Goal: Task Accomplishment & Management: Complete application form

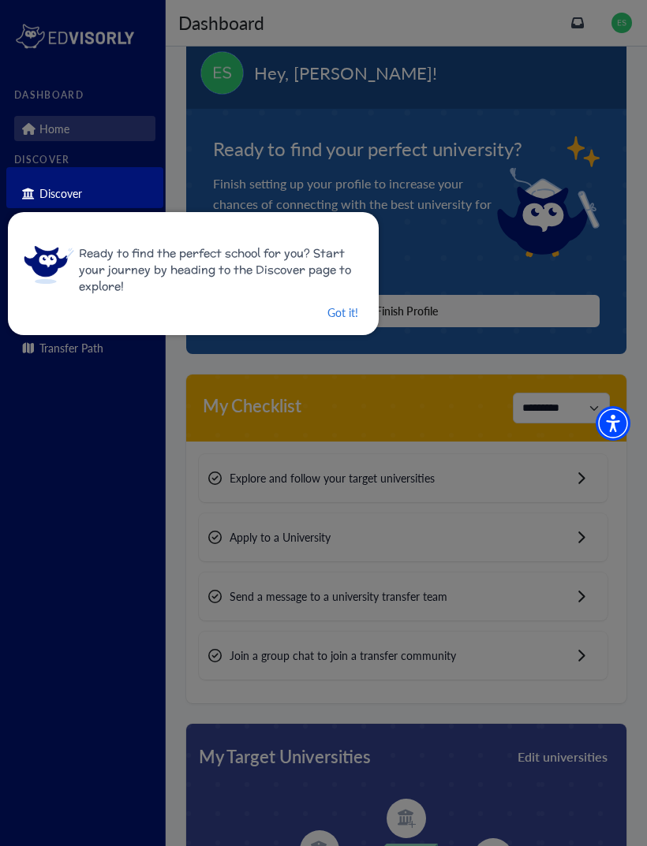
scroll to position [61, 0]
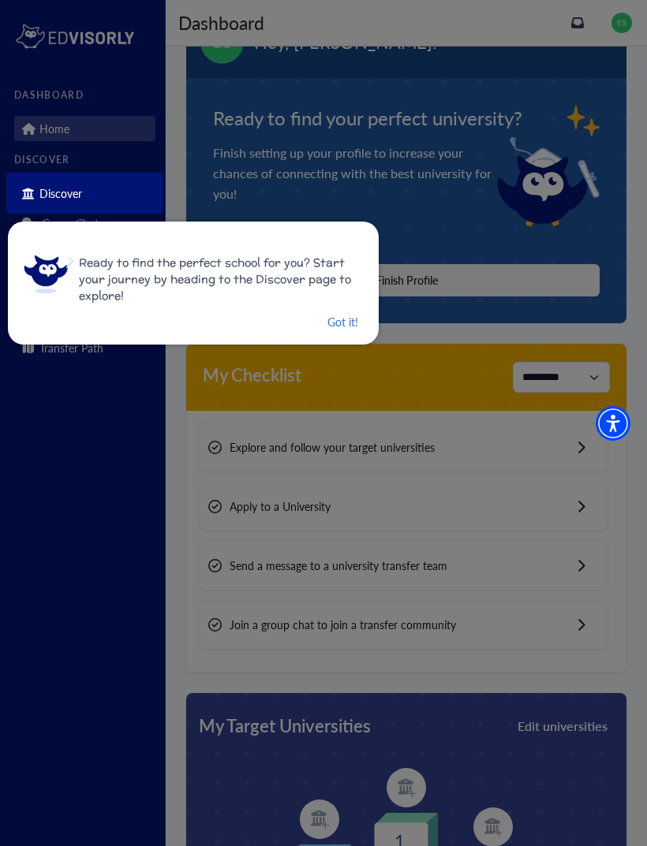
click at [341, 318] on button "Got it!" at bounding box center [343, 322] width 34 height 20
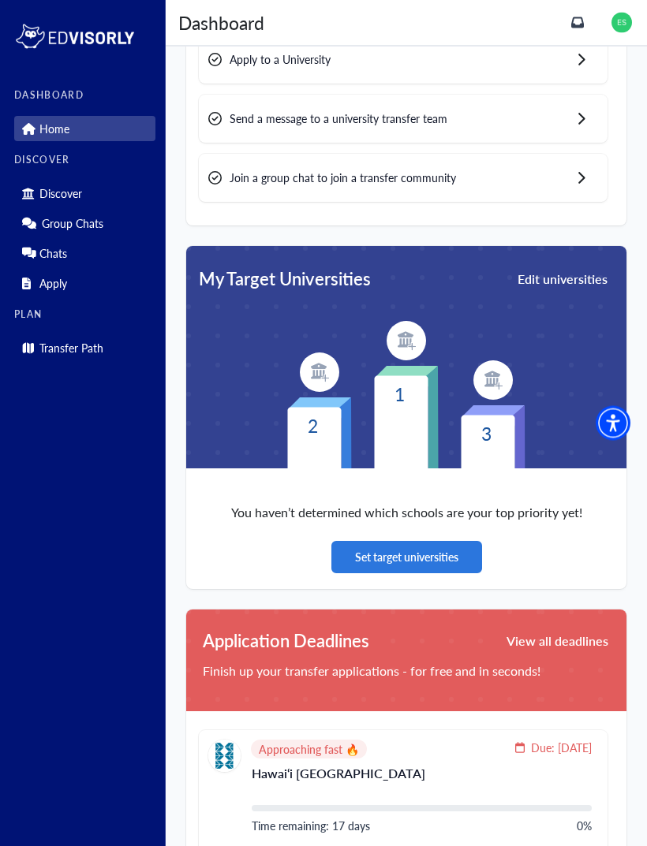
scroll to position [508, 0]
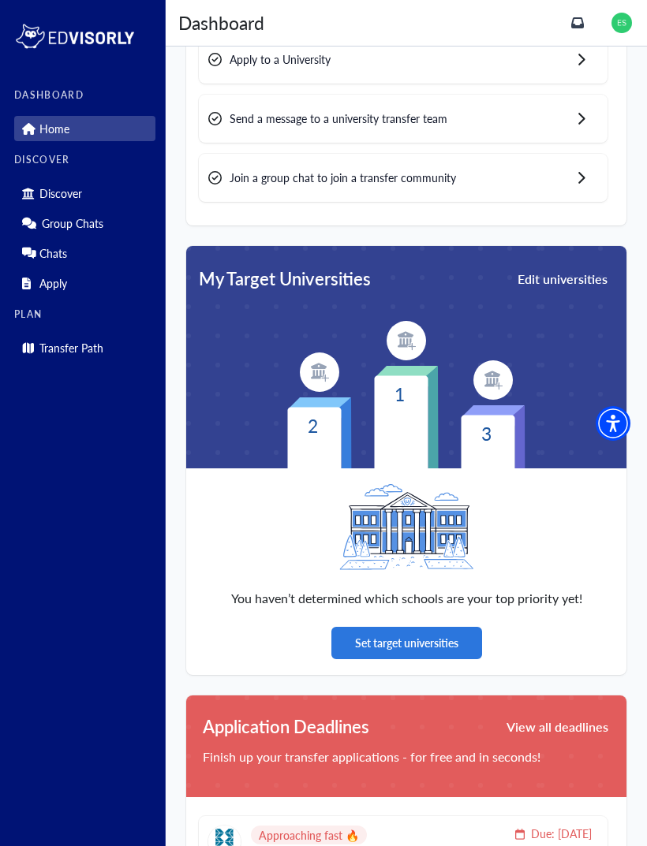
click at [637, 192] on div "**********" at bounding box center [406, 841] width 481 height 2605
click at [65, 289] on p "Apply" at bounding box center [53, 283] width 28 height 13
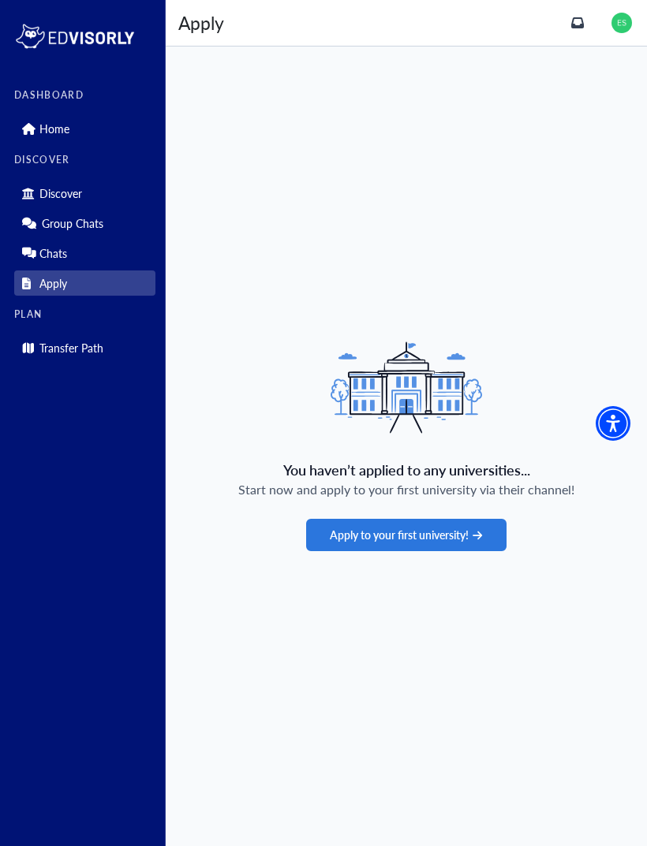
click at [116, 342] on link "Transfer Path" at bounding box center [84, 347] width 141 height 25
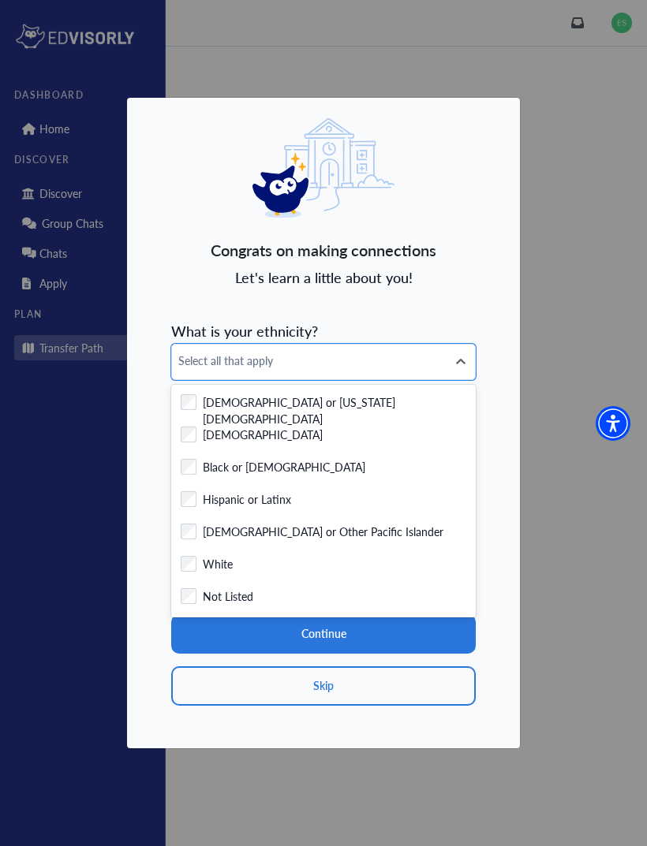
click at [241, 576] on div "Checkbox field White" at bounding box center [324, 566] width 286 height 20
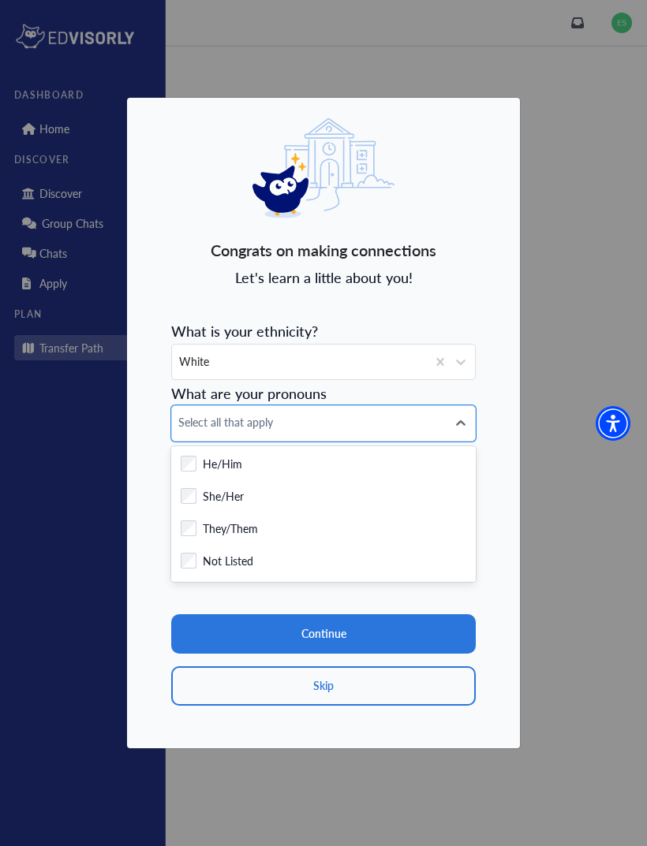
click at [261, 508] on div "Checkbox field She/Her" at bounding box center [324, 498] width 286 height 20
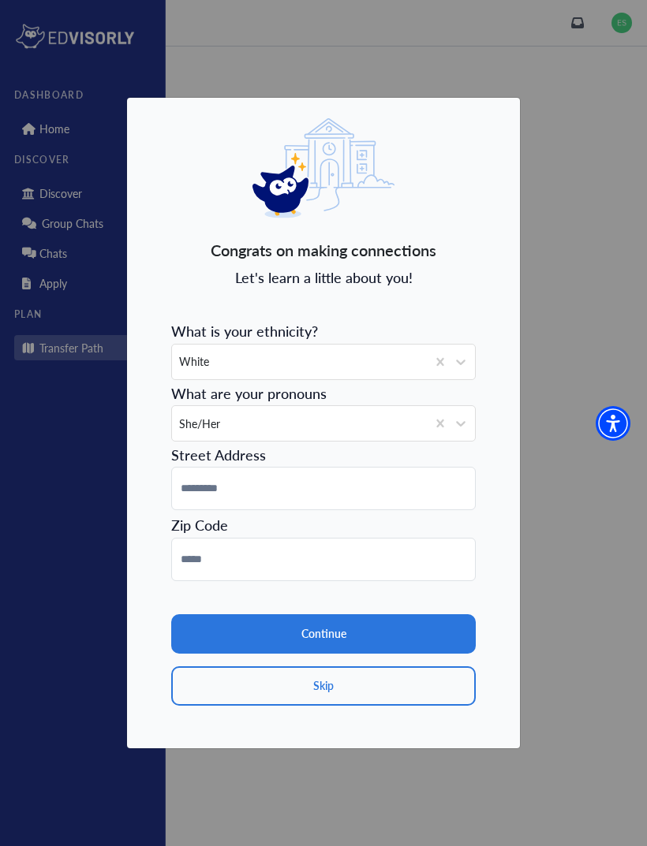
click at [390, 652] on button "Continue" at bounding box center [323, 633] width 304 height 39
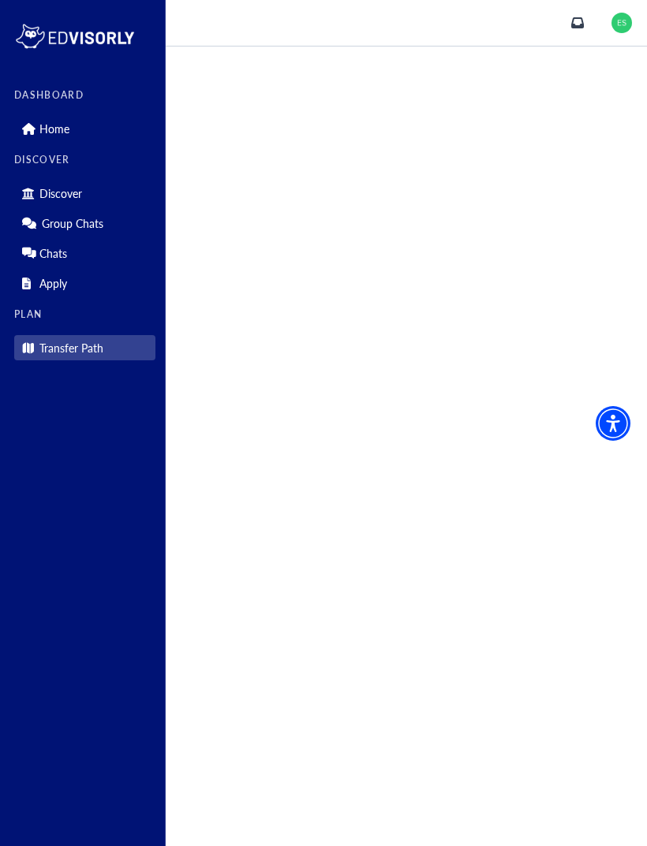
click at [83, 131] on link "Home" at bounding box center [84, 128] width 141 height 25
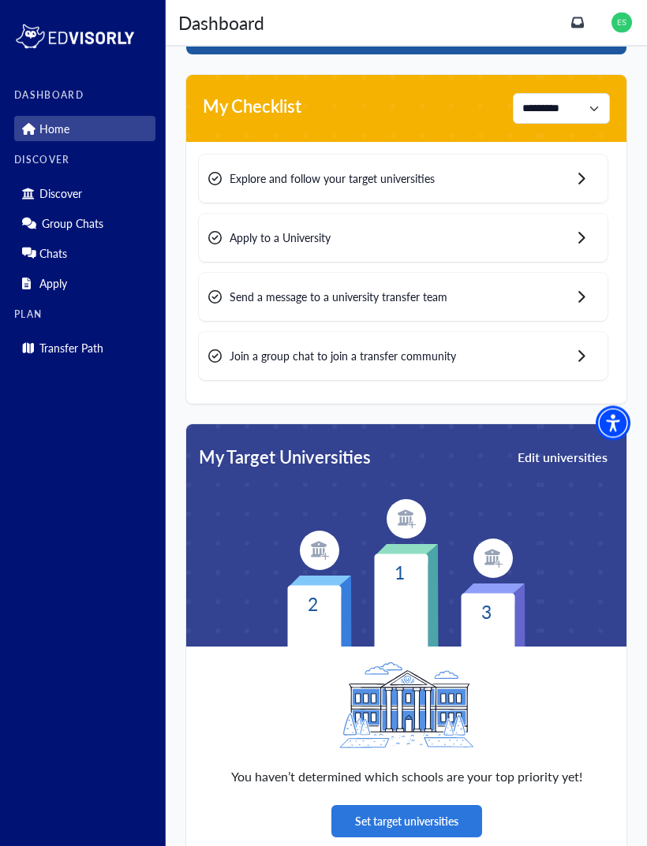
scroll to position [344, 0]
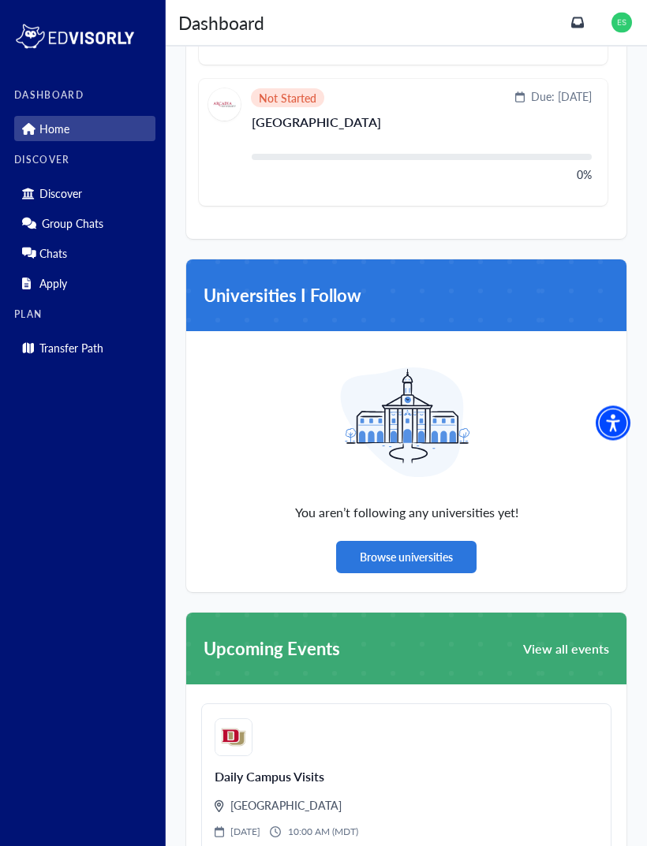
click at [619, 28] on img at bounding box center [621, 23] width 21 height 21
click at [582, 21] on icon "inbox" at bounding box center [577, 22] width 13 height 11
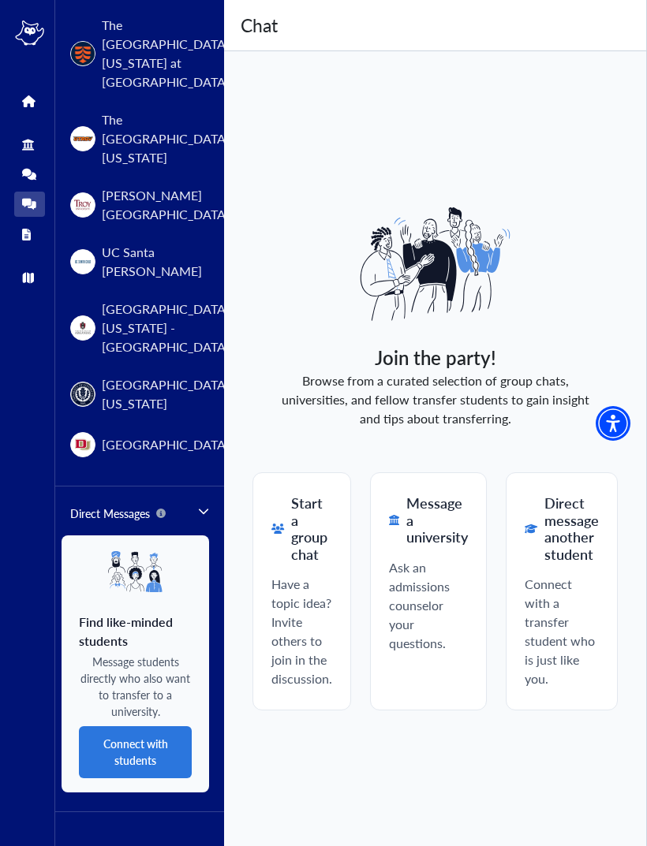
scroll to position [2201, 0]
click at [16, 182] on link "Group Chats" at bounding box center [29, 174] width 31 height 25
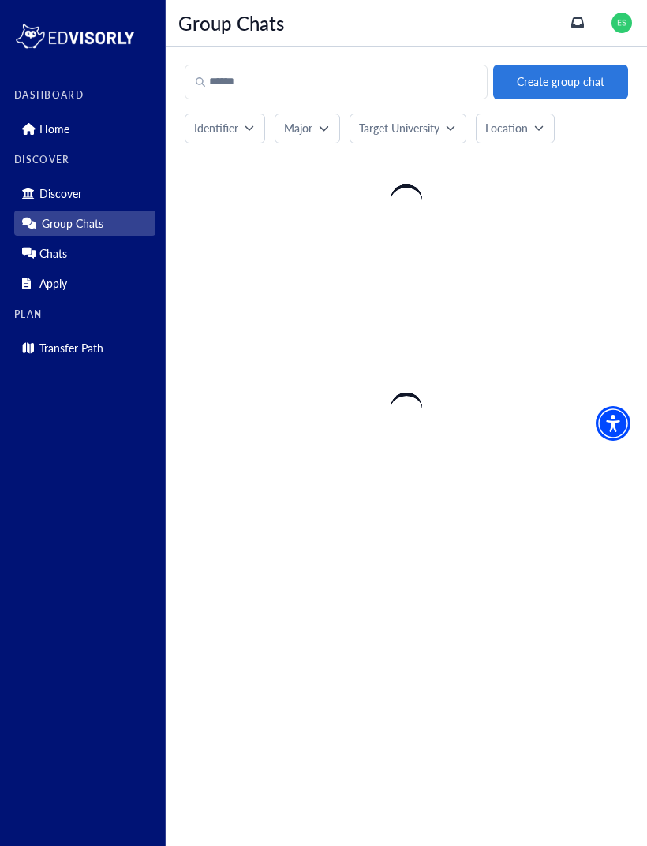
click at [32, 169] on div "DISCOVER Discover Group Chats Chats Apply" at bounding box center [84, 225] width 141 height 141
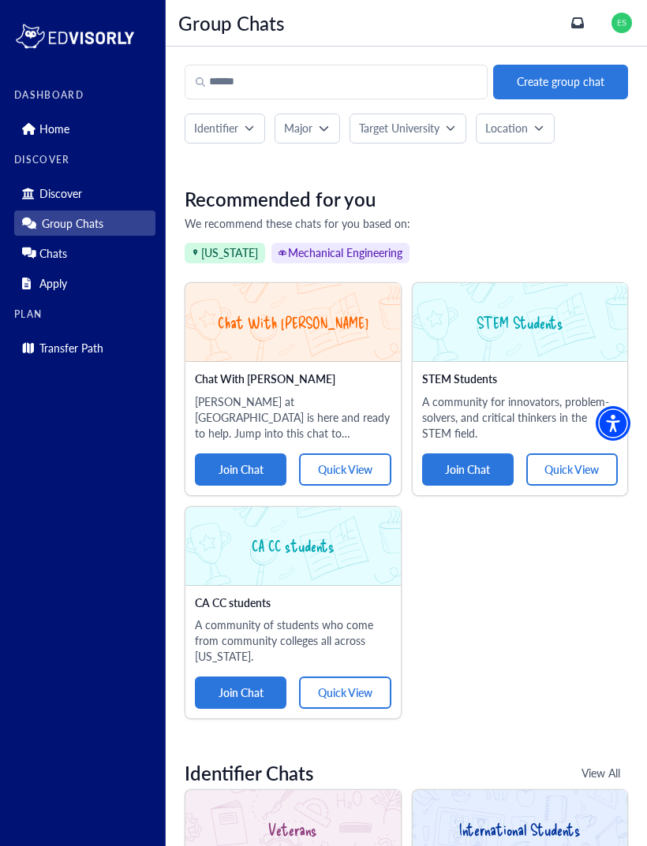
click at [72, 359] on link "Transfer Path" at bounding box center [84, 347] width 141 height 25
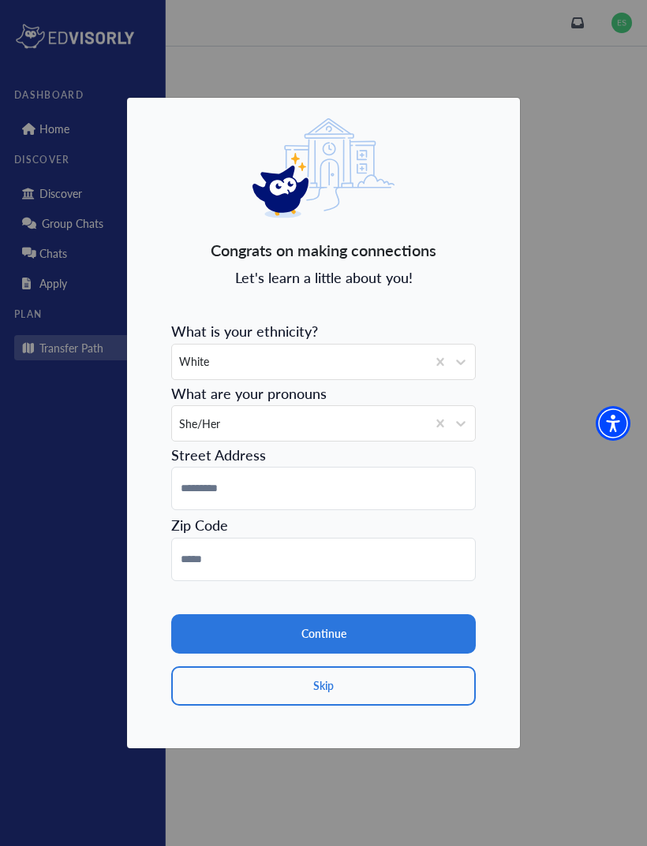
click at [379, 637] on button "Continue" at bounding box center [323, 633] width 304 height 39
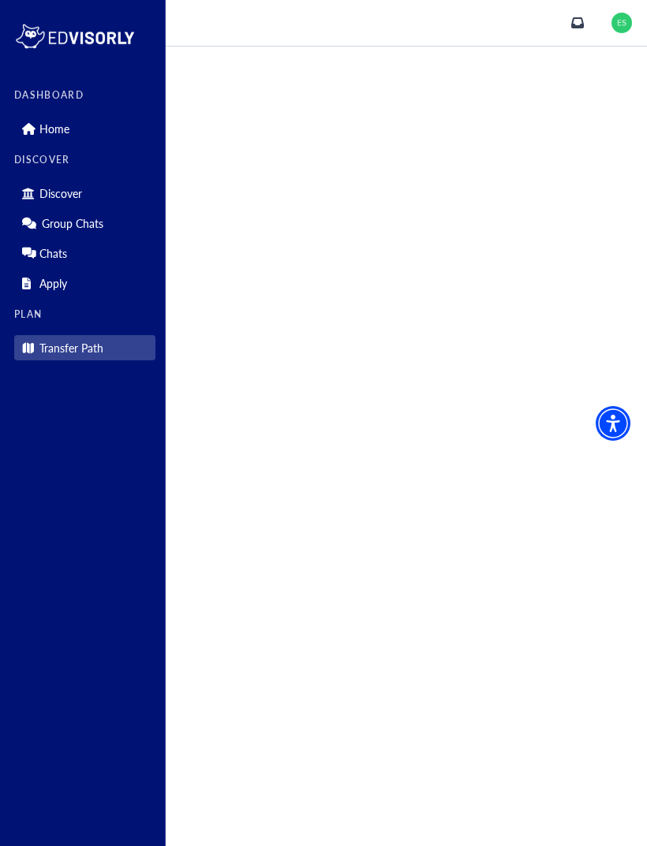
click at [44, 126] on p "Home" at bounding box center [54, 128] width 30 height 13
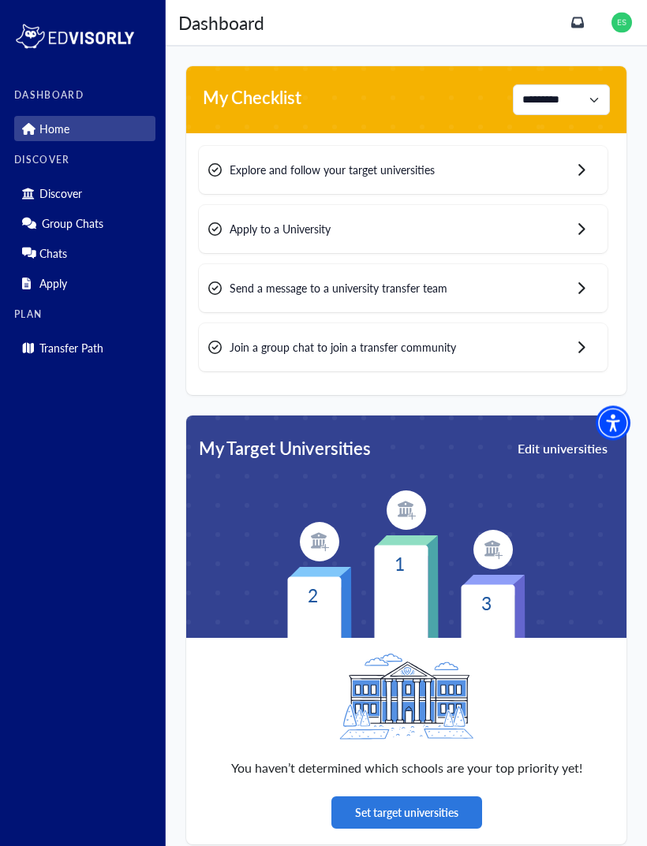
click at [529, 457] on button "Edit universities" at bounding box center [562, 450] width 93 height 22
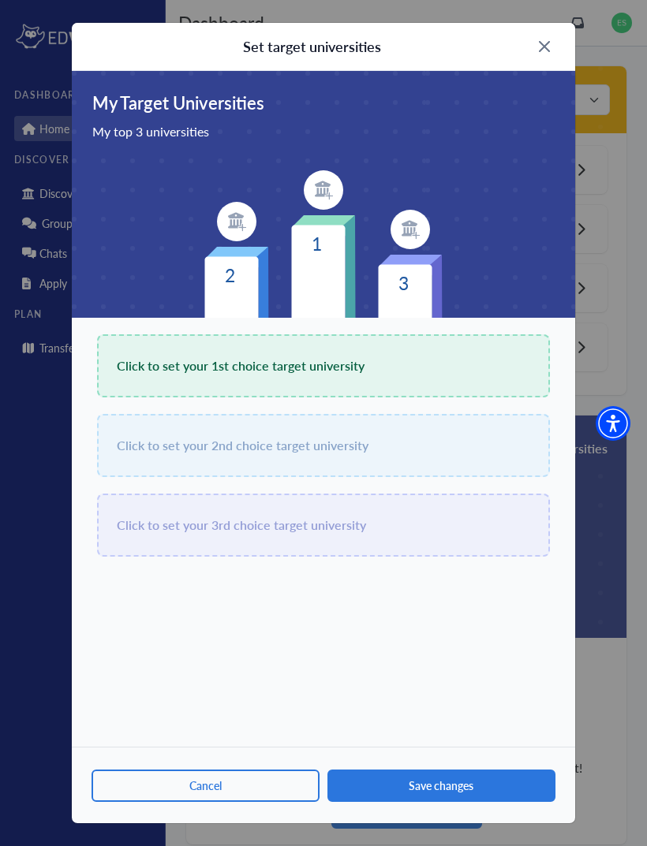
click at [496, 360] on div "Click to set your 1st choice target university" at bounding box center [323, 365] width 453 height 63
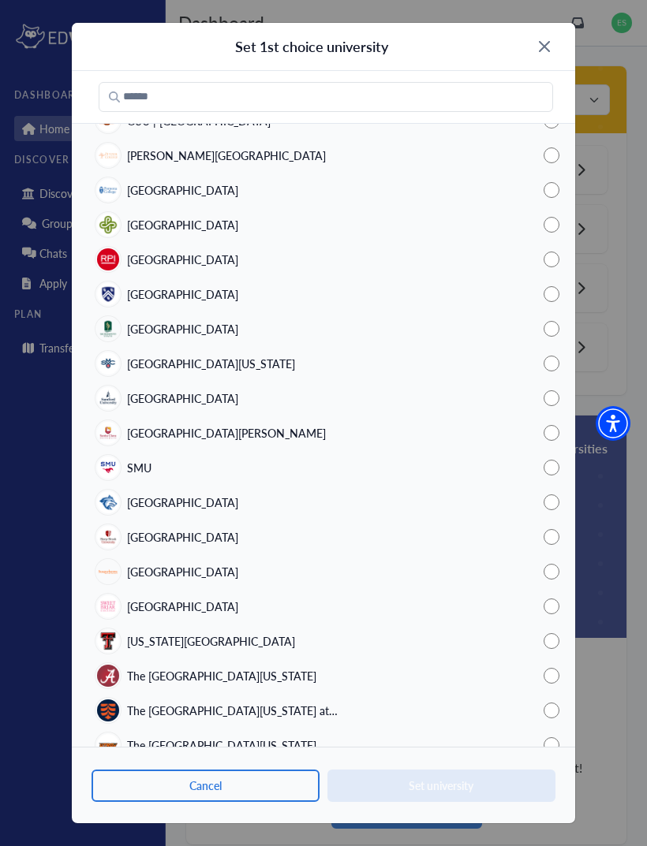
scroll to position [753, 0]
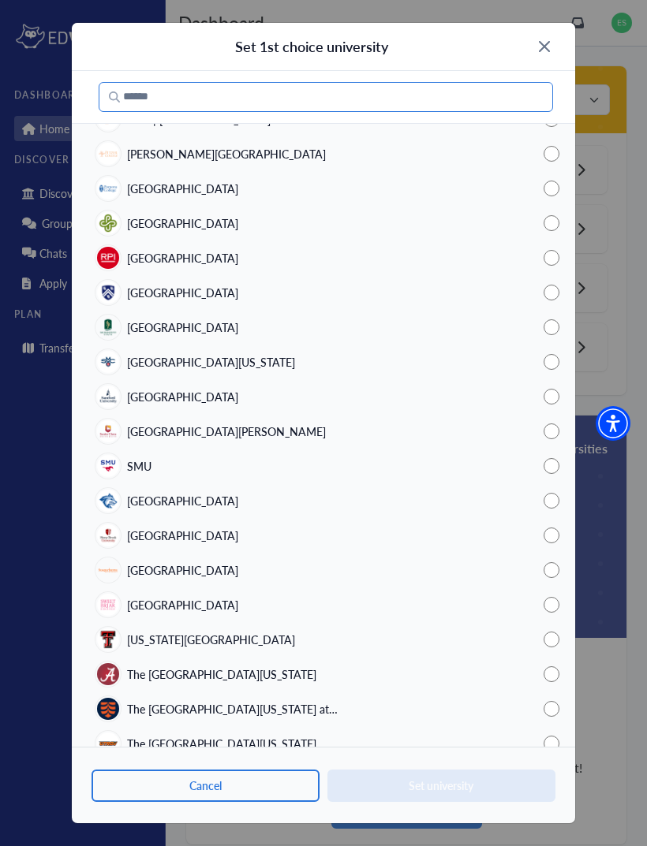
click at [319, 108] on input "text" at bounding box center [326, 97] width 454 height 30
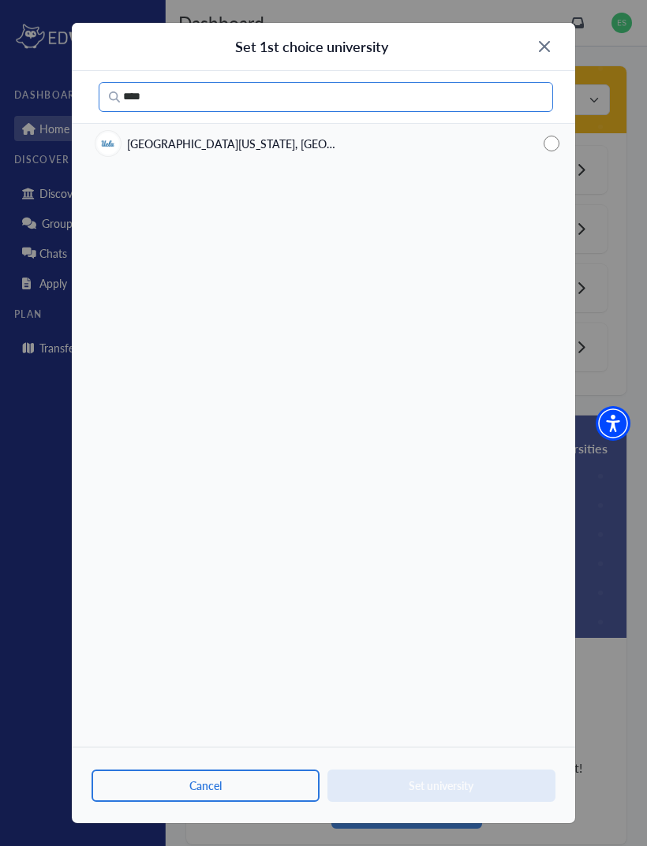
type input "****"
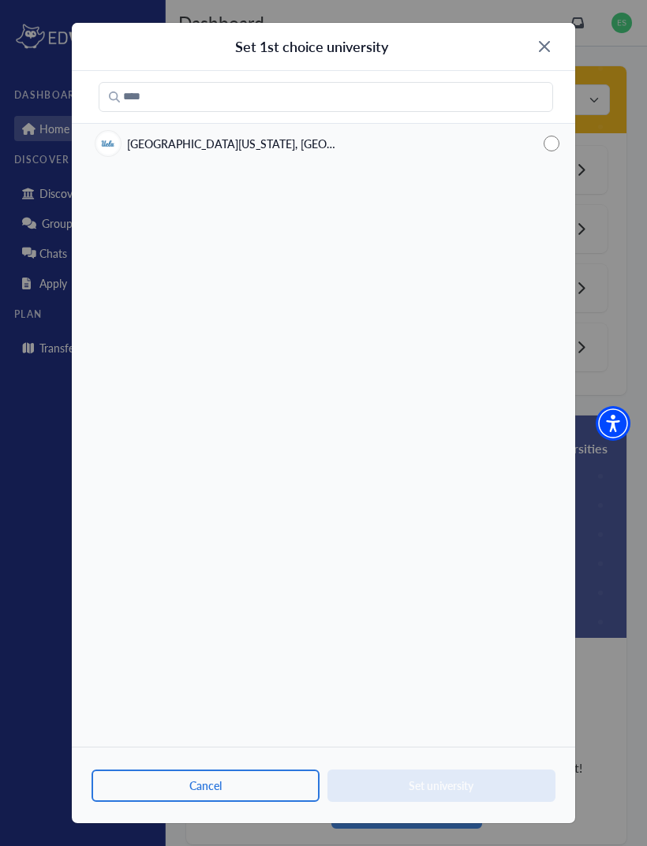
click at [412, 134] on div "[GEOGRAPHIC_DATA][US_STATE], [GEOGRAPHIC_DATA]" at bounding box center [323, 143] width 503 height 35
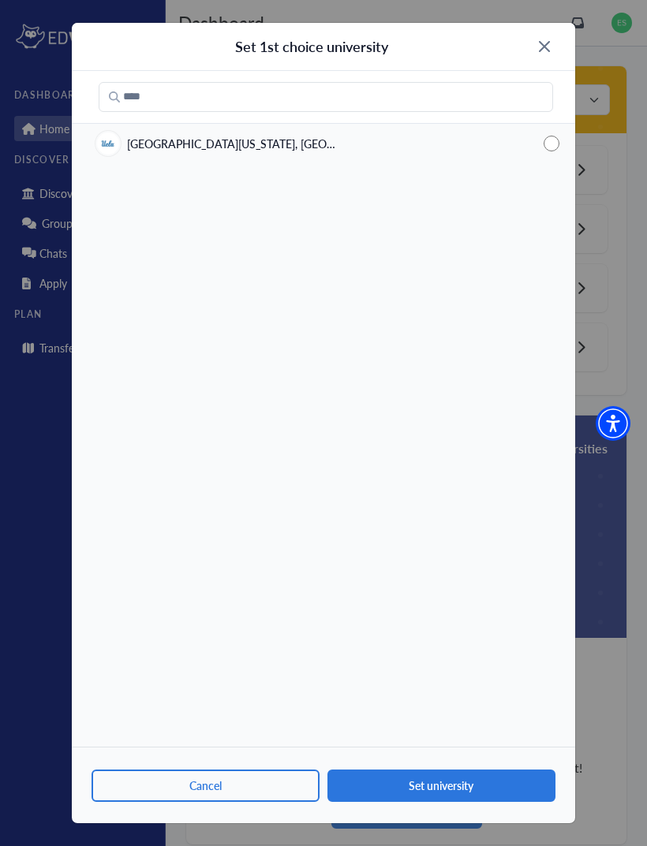
click at [435, 794] on button "Set university" at bounding box center [441, 786] width 228 height 32
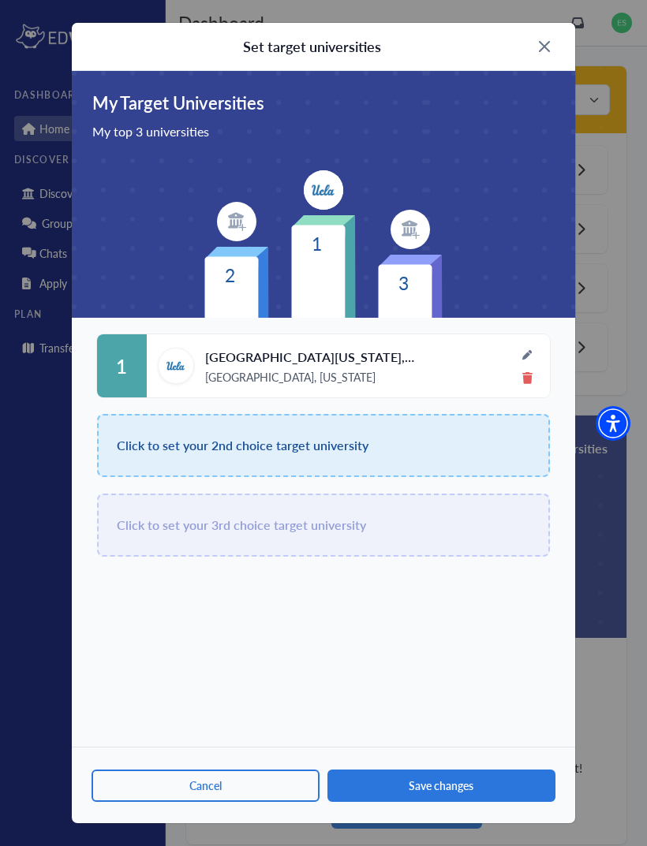
click at [484, 439] on div "Click to set your 2nd choice target university" at bounding box center [323, 445] width 453 height 63
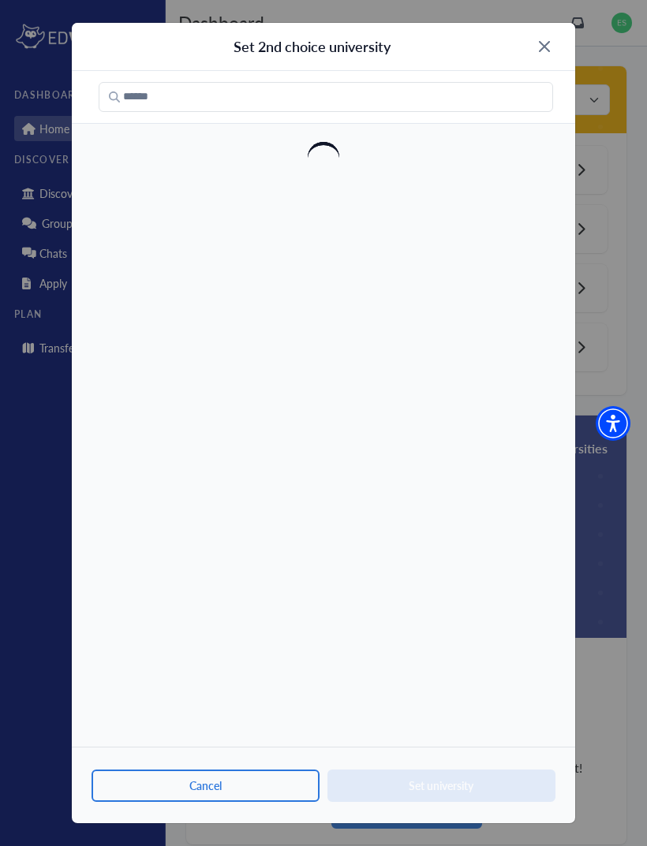
click at [466, 78] on div at bounding box center [323, 97] width 503 height 53
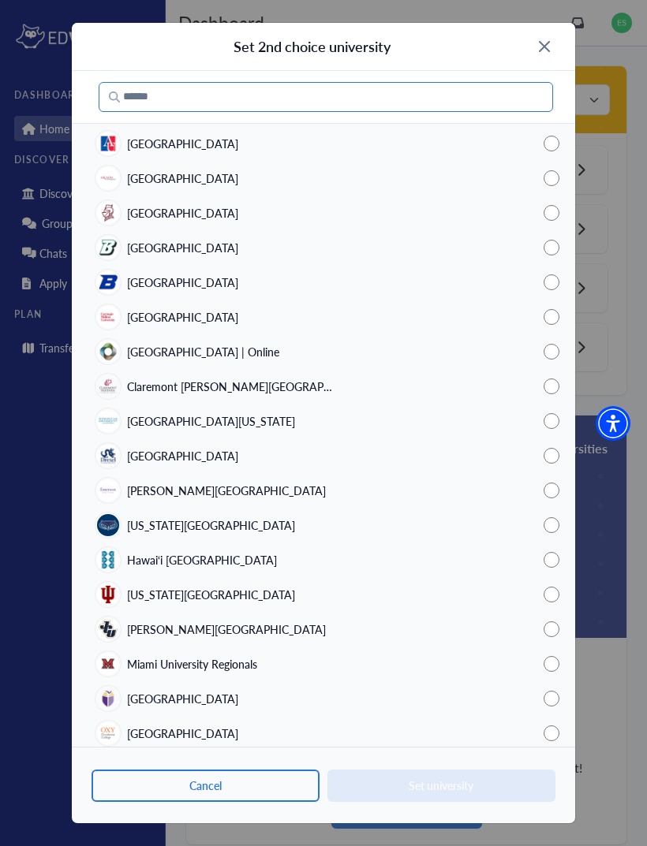
click at [493, 95] on input "text" at bounding box center [326, 97] width 454 height 30
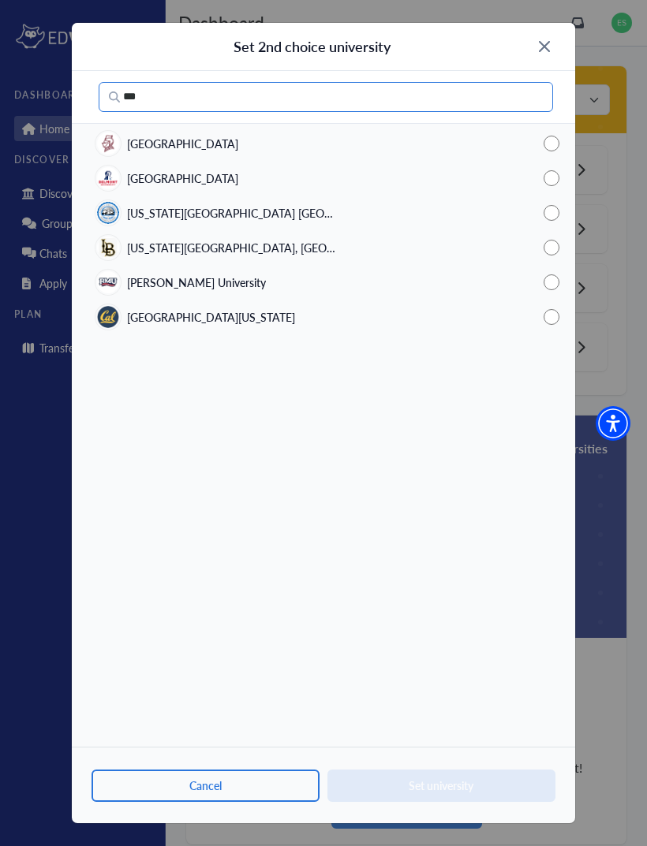
type input "***"
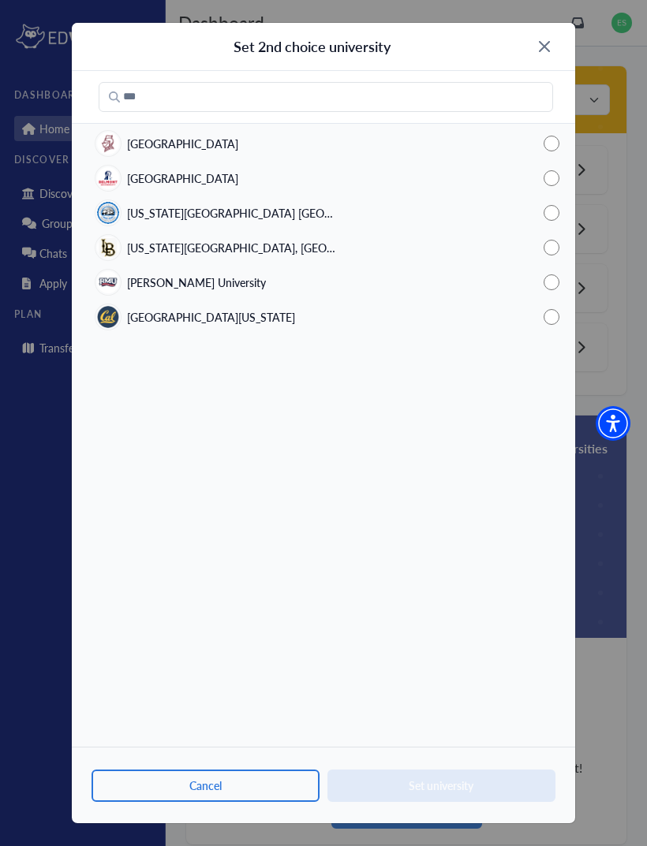
click at [266, 323] on span "[GEOGRAPHIC_DATA][US_STATE]" at bounding box center [211, 317] width 168 height 17
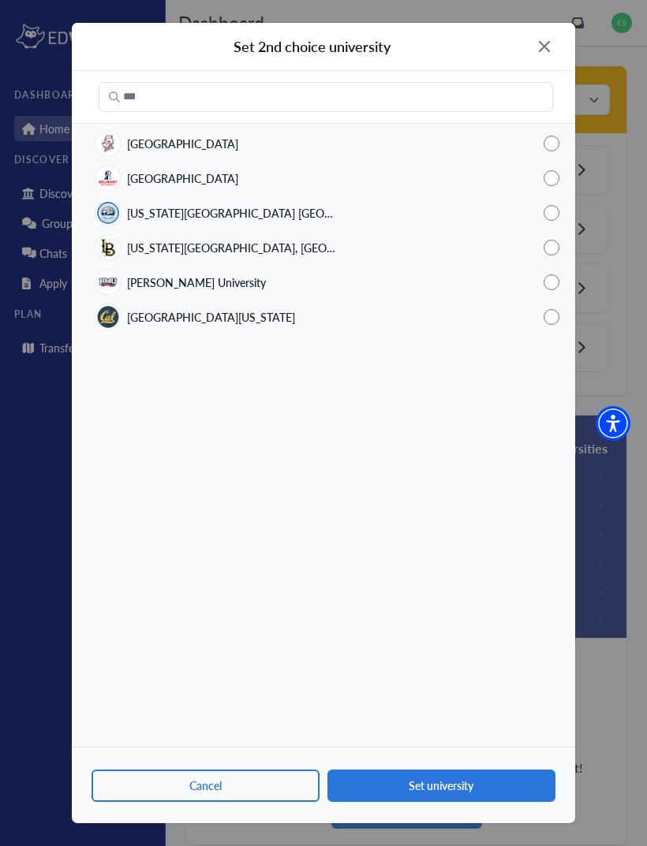
click at [426, 327] on div "[GEOGRAPHIC_DATA][US_STATE]" at bounding box center [323, 317] width 503 height 35
click at [462, 815] on div "Cancel Set university" at bounding box center [323, 785] width 503 height 77
click at [482, 789] on button "Set university" at bounding box center [441, 786] width 228 height 32
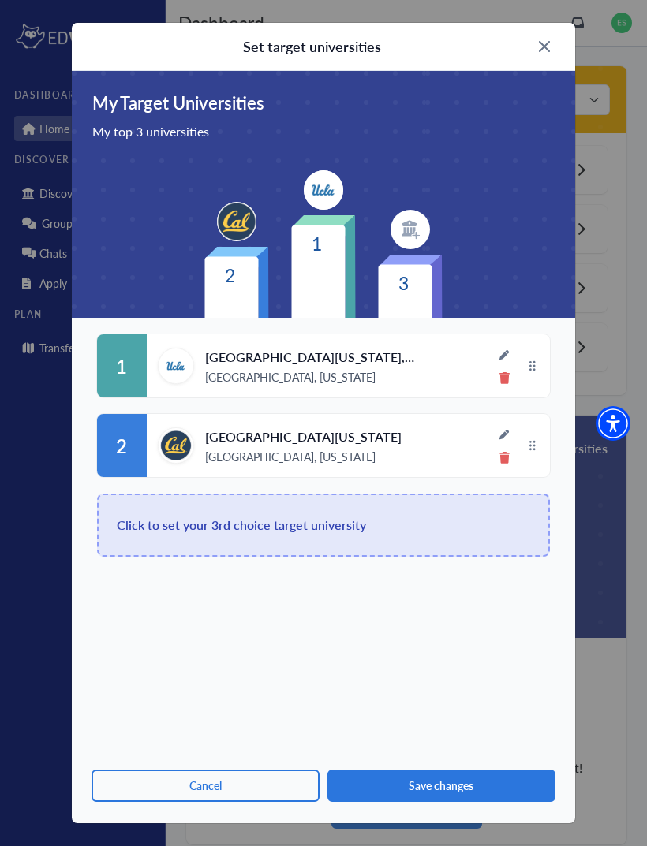
click at [464, 553] on div "Click to set your 3rd choice target university" at bounding box center [323, 525] width 453 height 63
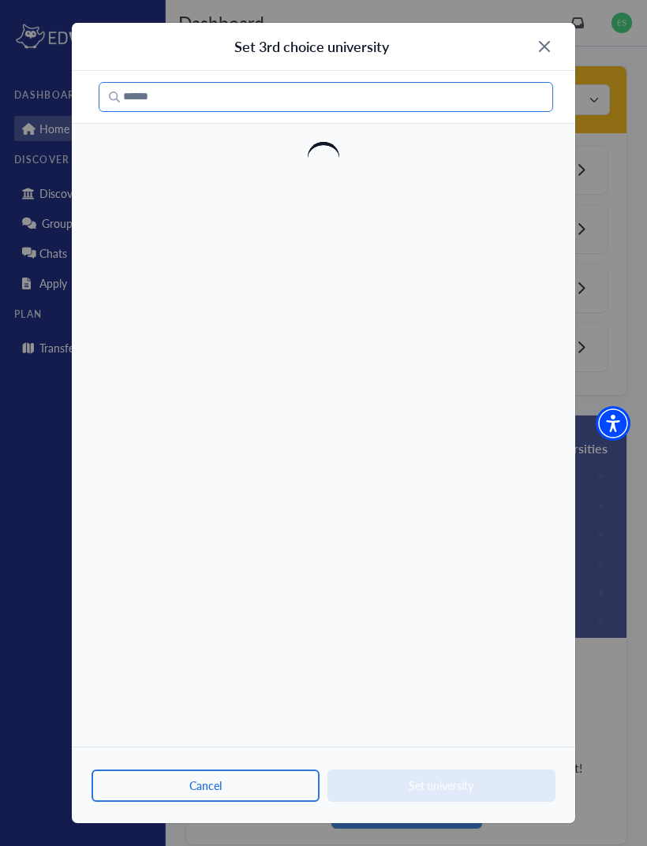
click at [361, 85] on input "text" at bounding box center [326, 97] width 454 height 30
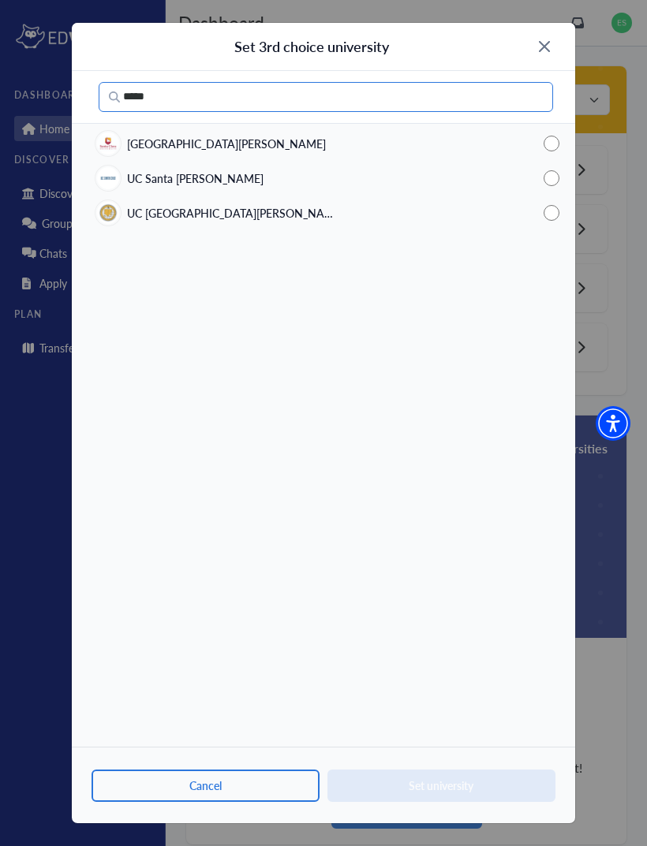
type input "*****"
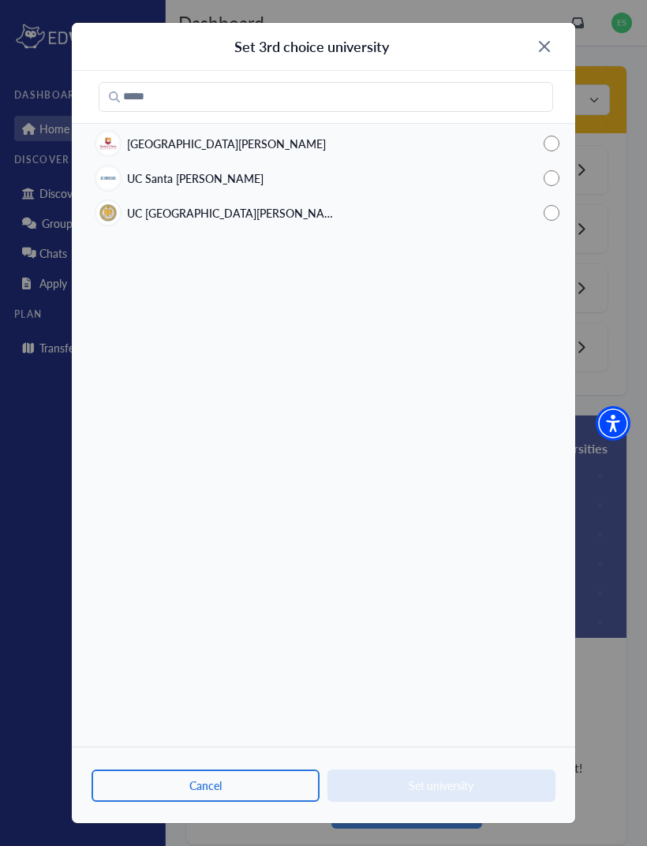
click at [215, 224] on div "UC [GEOGRAPHIC_DATA][PERSON_NAME]" at bounding box center [323, 213] width 503 height 35
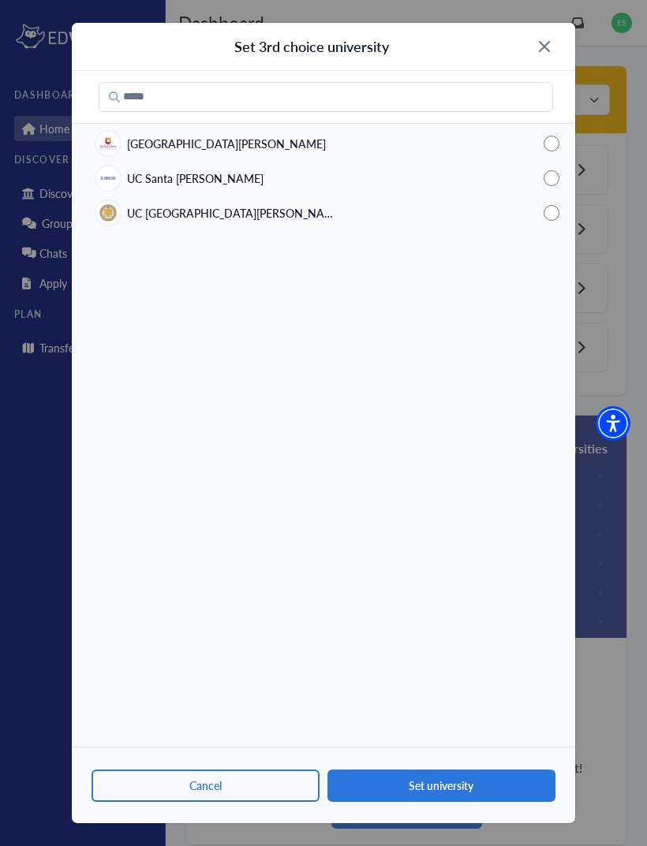
click at [257, 206] on div "UC [GEOGRAPHIC_DATA][PERSON_NAME]" at bounding box center [323, 213] width 503 height 35
click at [222, 218] on div "UC [GEOGRAPHIC_DATA][PERSON_NAME]" at bounding box center [323, 213] width 503 height 35
click at [183, 222] on div "UC [GEOGRAPHIC_DATA][PERSON_NAME]" at bounding box center [217, 212] width 245 height 25
click at [488, 785] on button "Set university" at bounding box center [441, 786] width 228 height 32
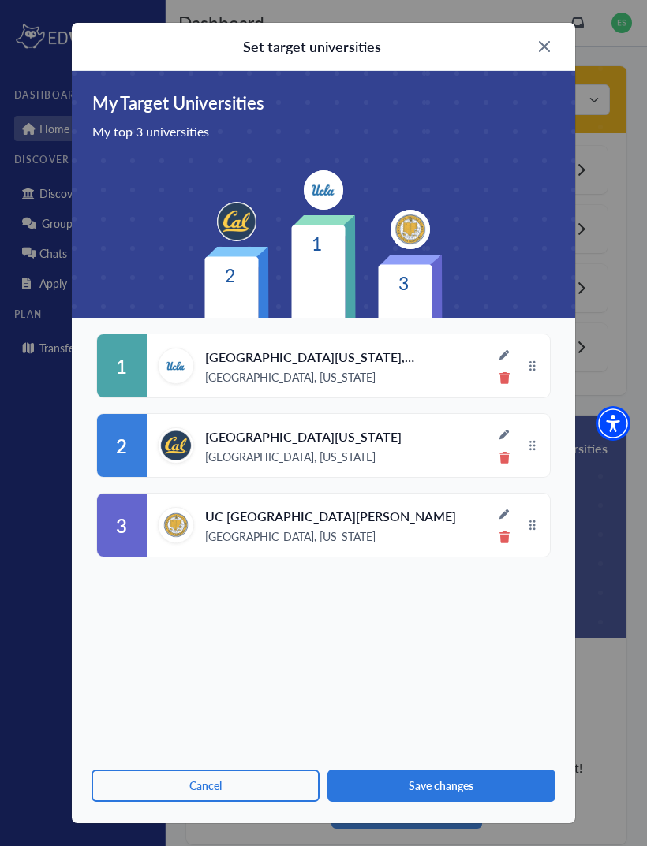
click at [472, 788] on button "Save changes" at bounding box center [441, 786] width 228 height 32
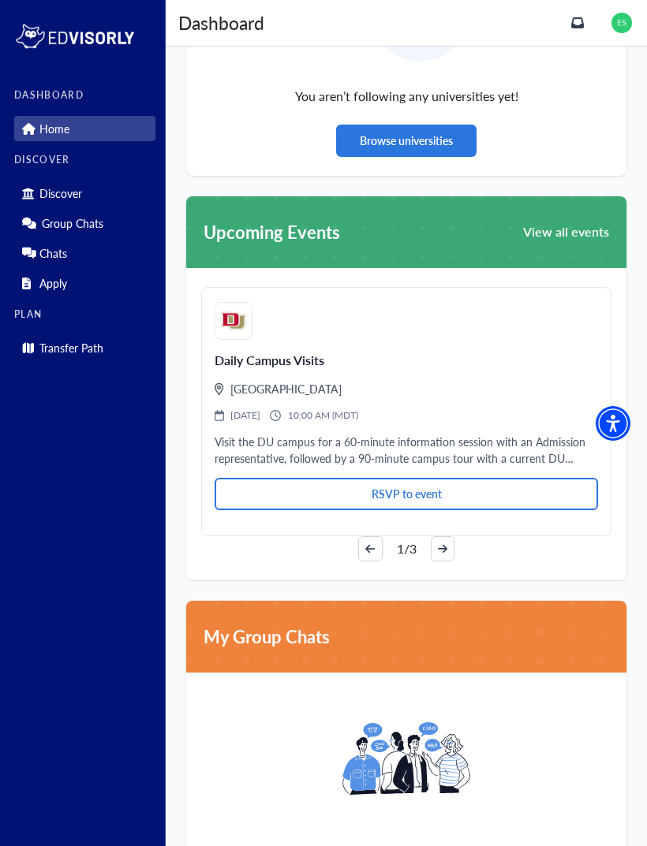
scroll to position [1996, 0]
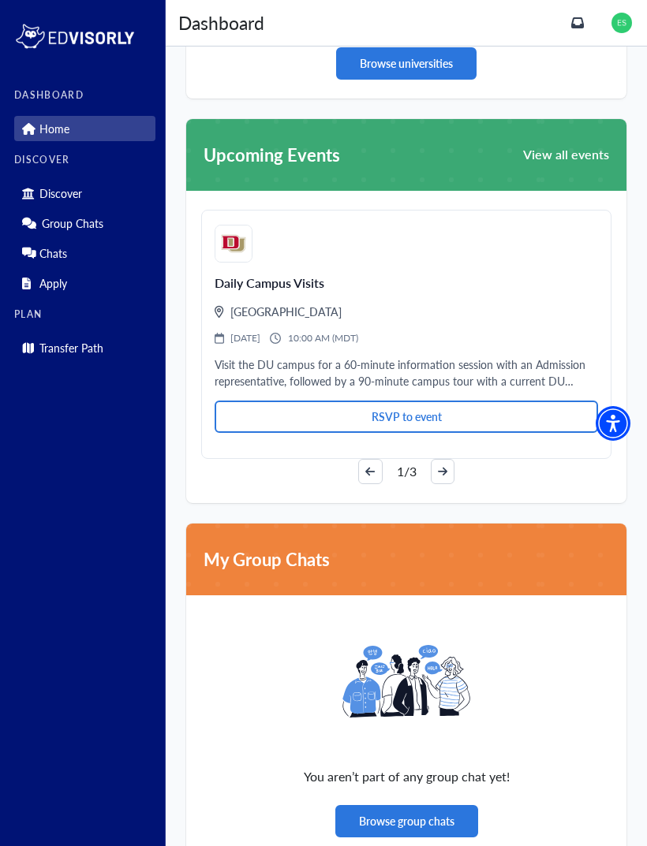
click at [84, 357] on link "Transfer Path" at bounding box center [84, 347] width 141 height 25
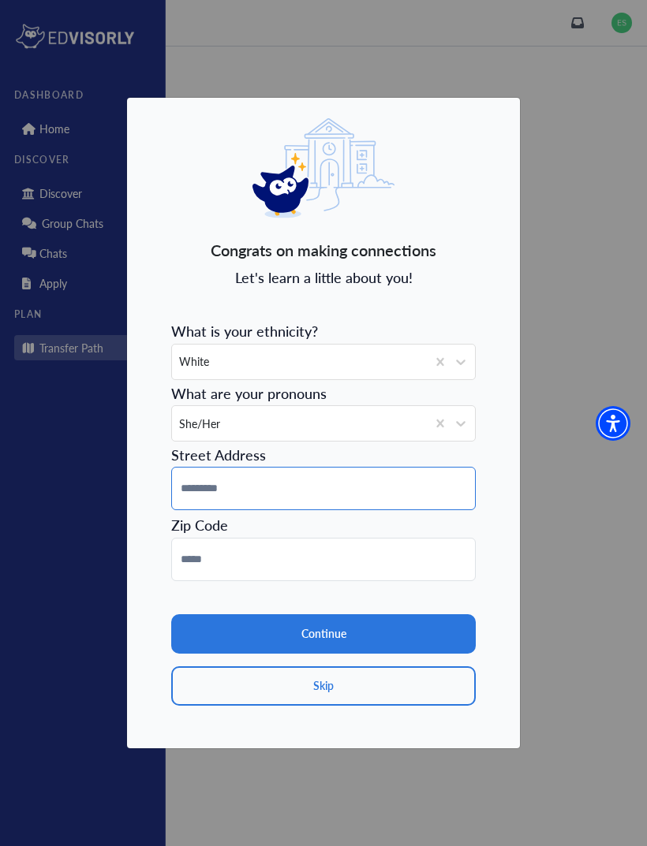
click at [319, 510] on input at bounding box center [323, 488] width 304 height 43
type input "**********"
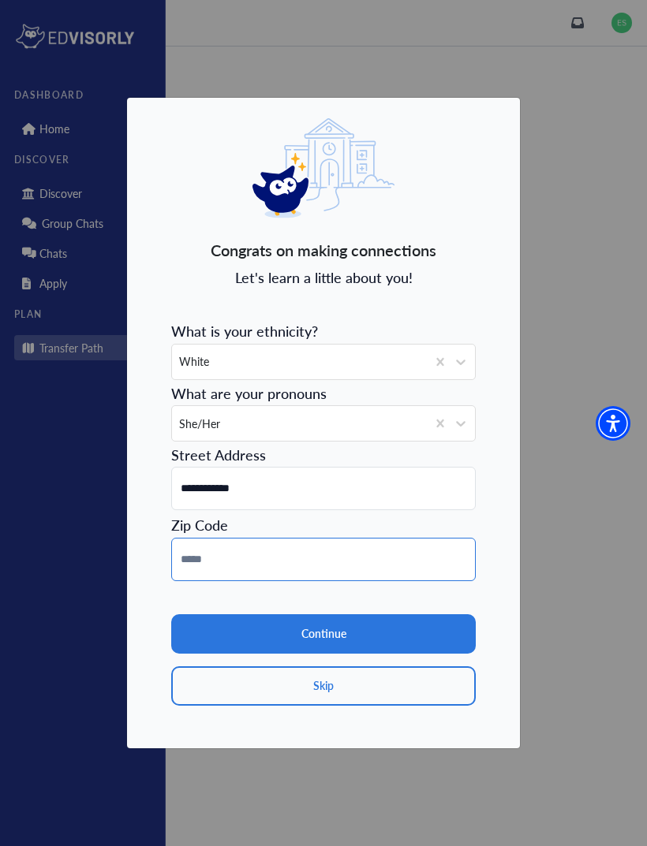
click at [291, 574] on input at bounding box center [323, 559] width 304 height 43
type input "*****"
click at [379, 654] on button "Continue" at bounding box center [323, 633] width 304 height 39
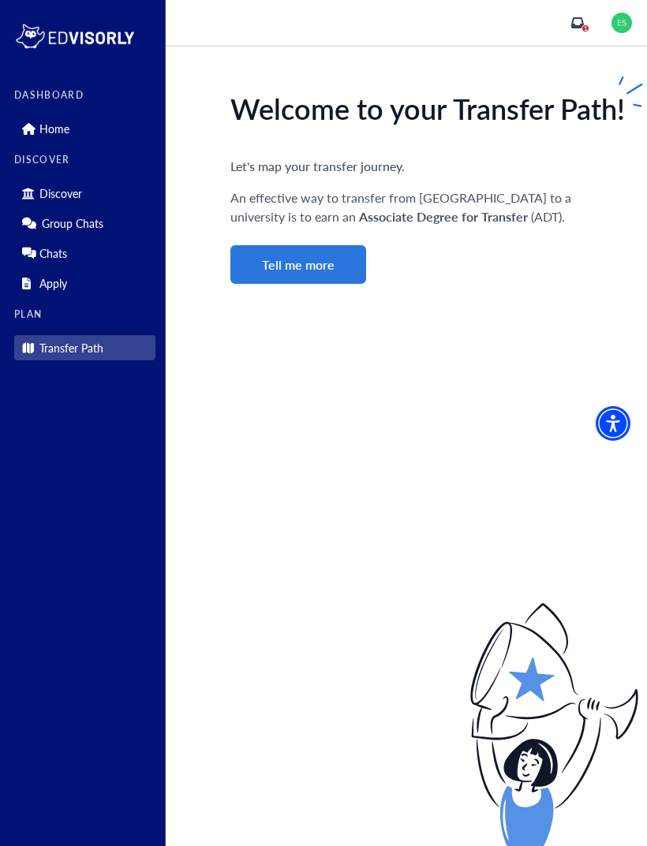
scroll to position [43, 0]
click at [340, 245] on button "Tell me more" at bounding box center [298, 264] width 136 height 39
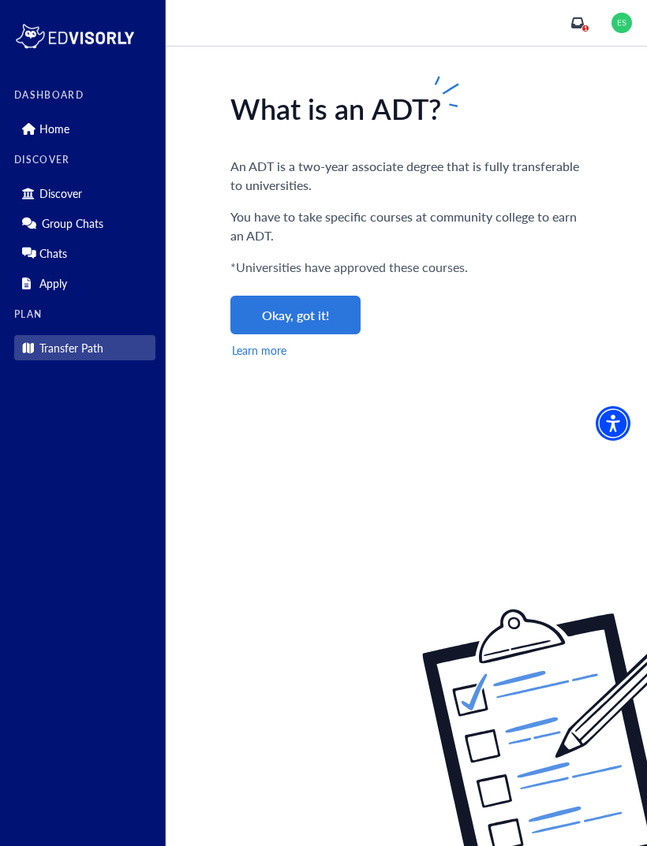
click at [352, 296] on button "Okay, got it!" at bounding box center [295, 315] width 130 height 39
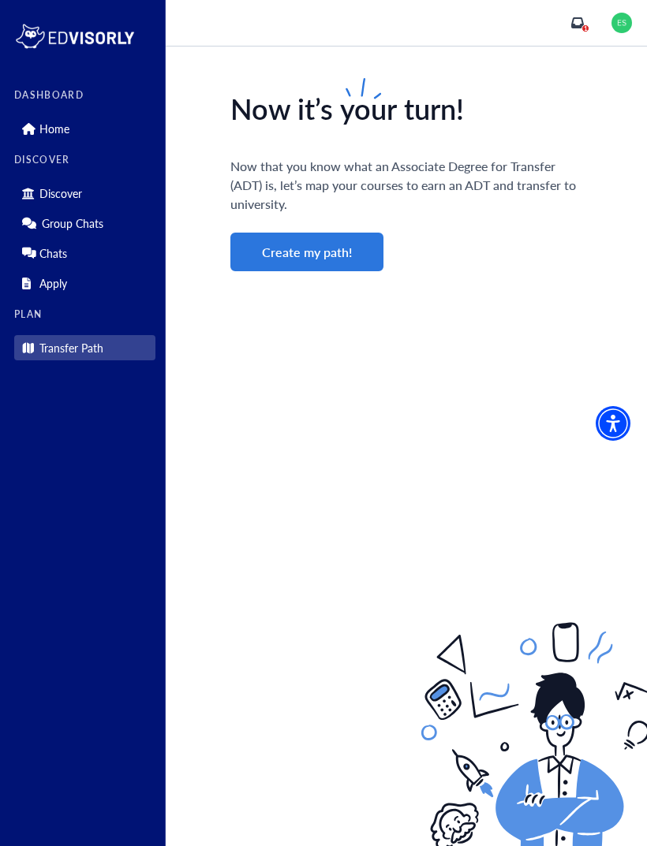
click at [327, 233] on button "Create my path!" at bounding box center [306, 252] width 153 height 39
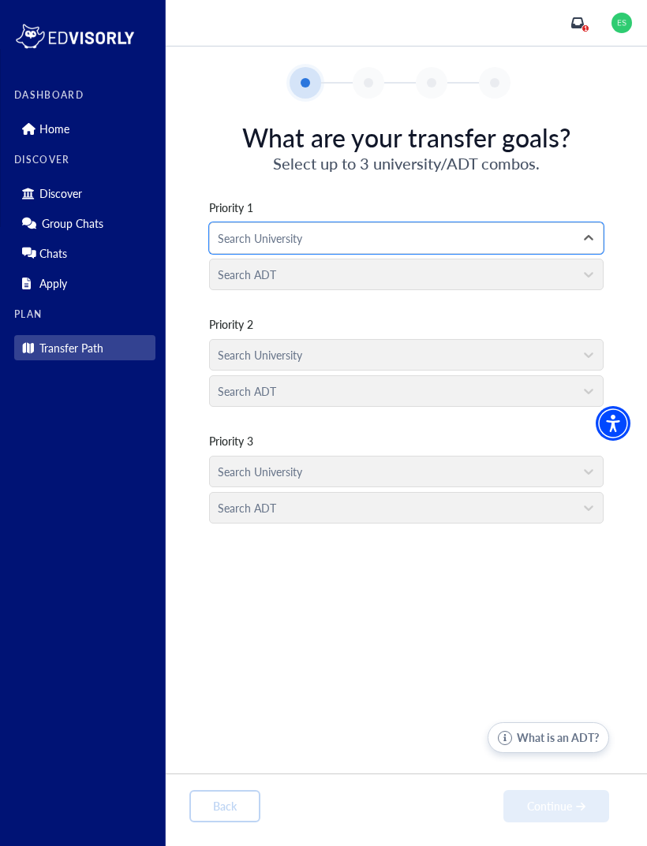
click at [575, 252] on div "Search ADT" at bounding box center [406, 270] width 394 height 36
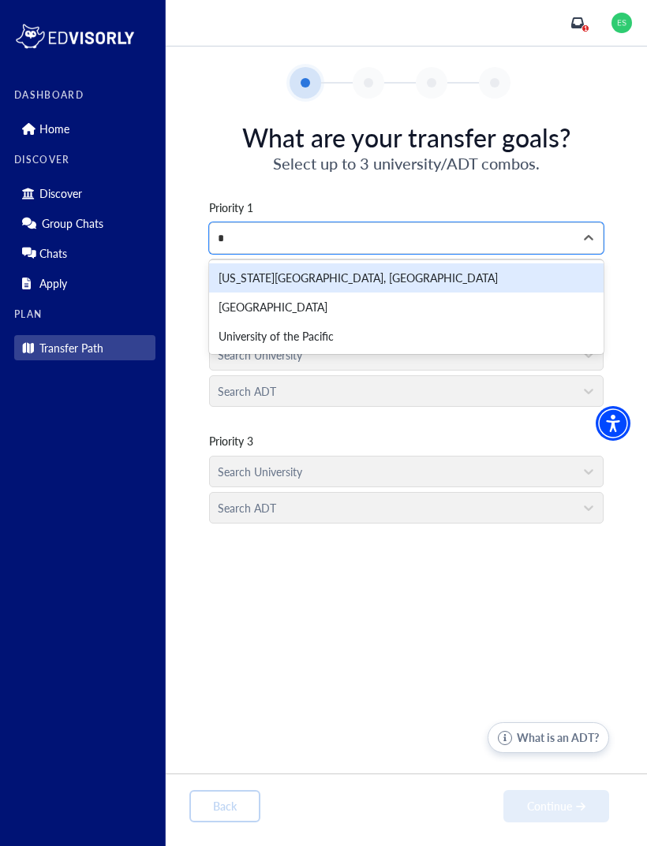
scroll to position [50, 0]
type input "*"
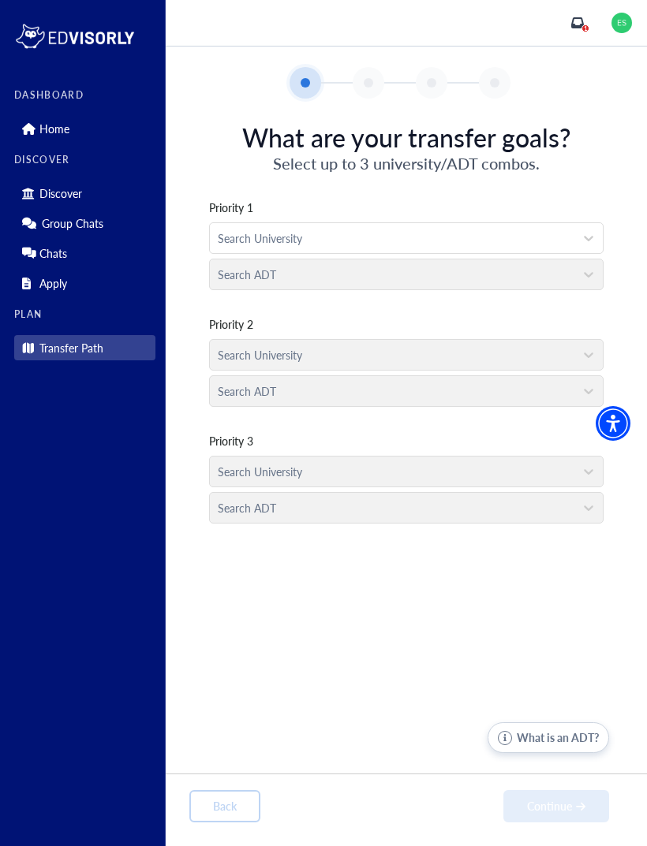
click at [535, 513] on div "What are your transfer goals? Select up to 3 university/ADT combos. Priority 1 …" at bounding box center [406, 446] width 481 height 695
click at [545, 252] on div "Search ADT" at bounding box center [406, 270] width 394 height 36
click at [590, 241] on div "Priority 1 Search University Search ADT Priority 2 Search University Search ADT…" at bounding box center [406, 352] width 434 height 356
click at [506, 369] on div "Search ADT" at bounding box center [406, 387] width 394 height 36
click at [468, 486] on div "Search ADT" at bounding box center [406, 504] width 394 height 36
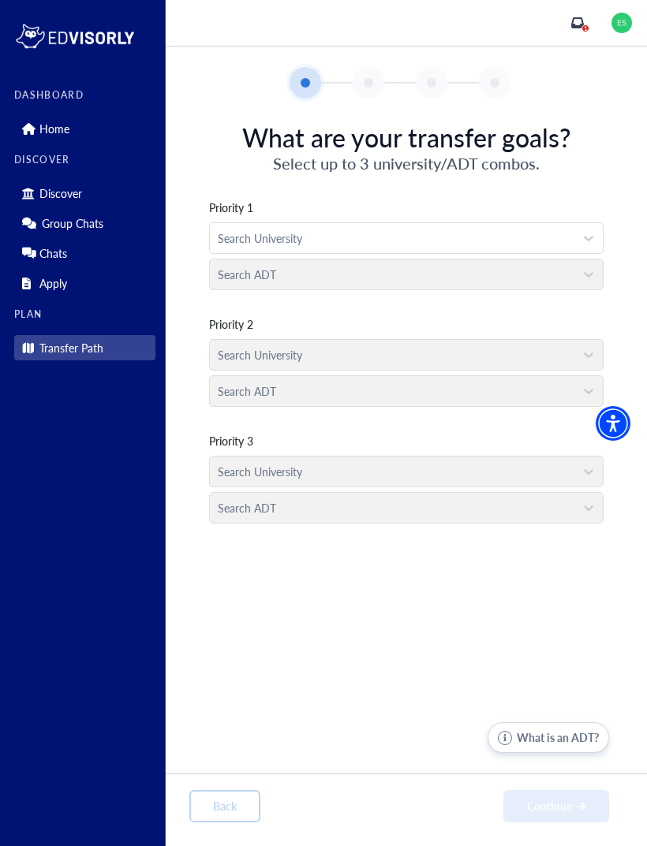
click at [467, 486] on div "Search ADT" at bounding box center [406, 504] width 394 height 36
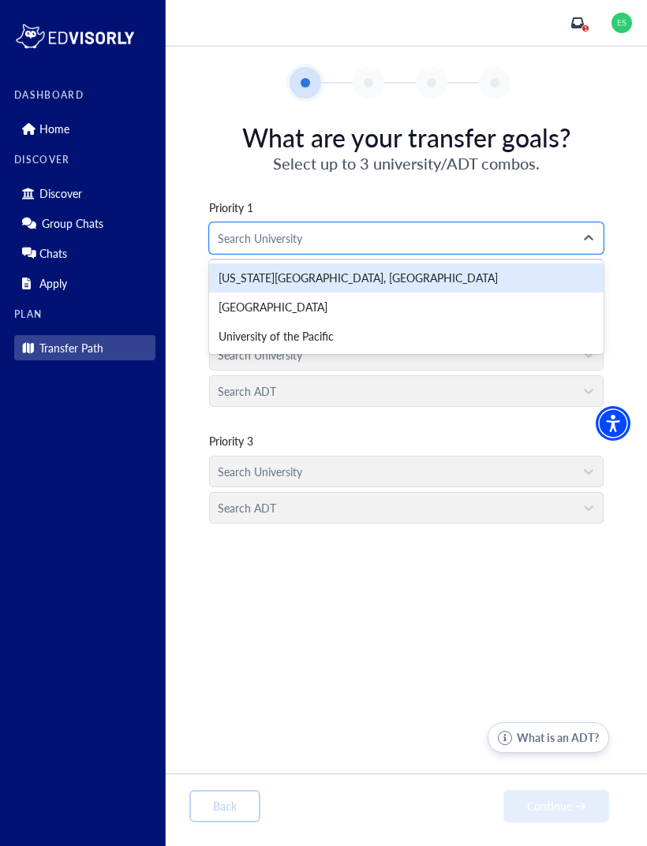
type input "*"
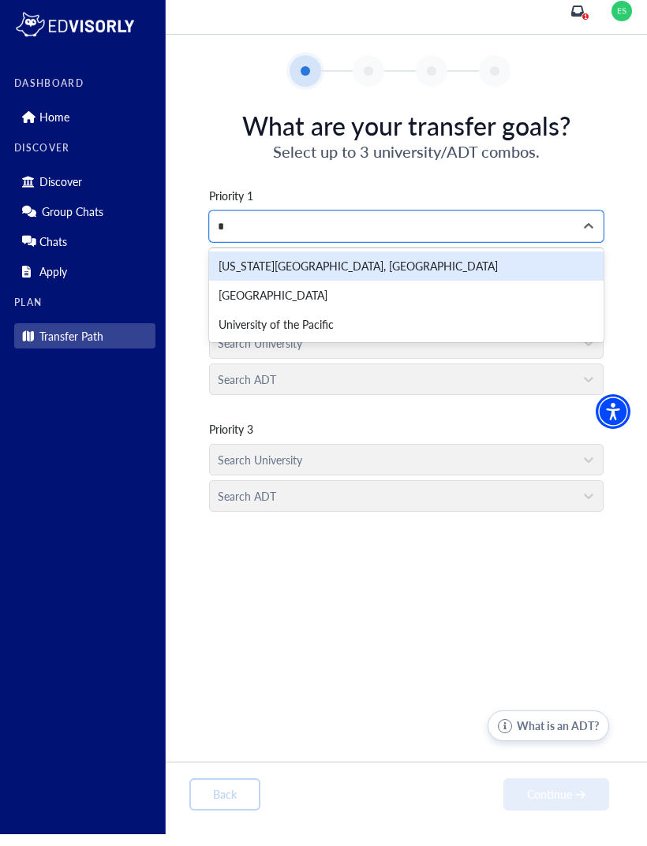
scroll to position [0, 0]
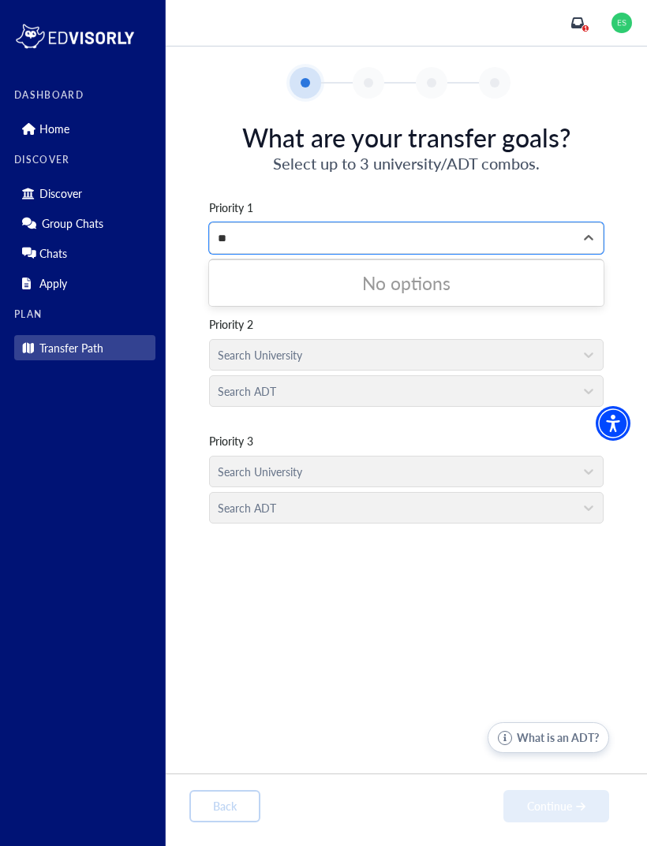
type input "*"
type input "****"
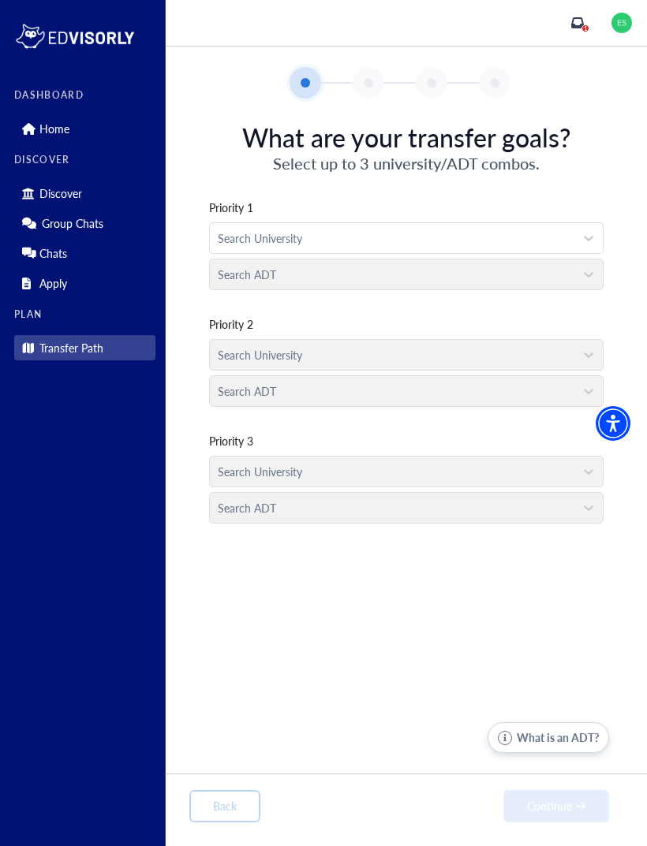
click at [543, 353] on div "Search University" at bounding box center [406, 351] width 394 height 36
click at [558, 269] on div "Search ADT" at bounding box center [406, 270] width 394 height 36
click at [539, 753] on button "What is an ADT?" at bounding box center [547, 738] width 121 height 31
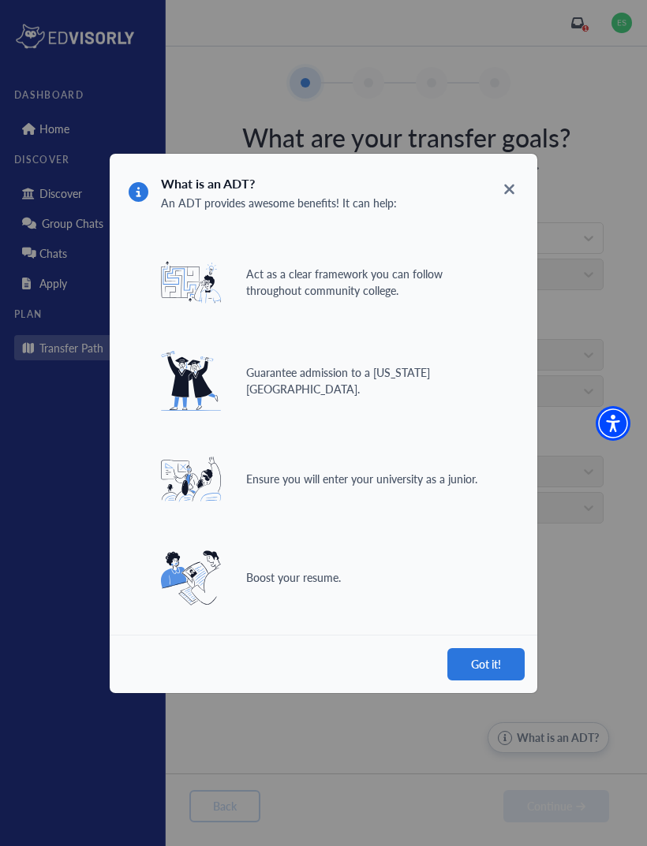
click at [484, 665] on button "Got it!" at bounding box center [485, 664] width 77 height 32
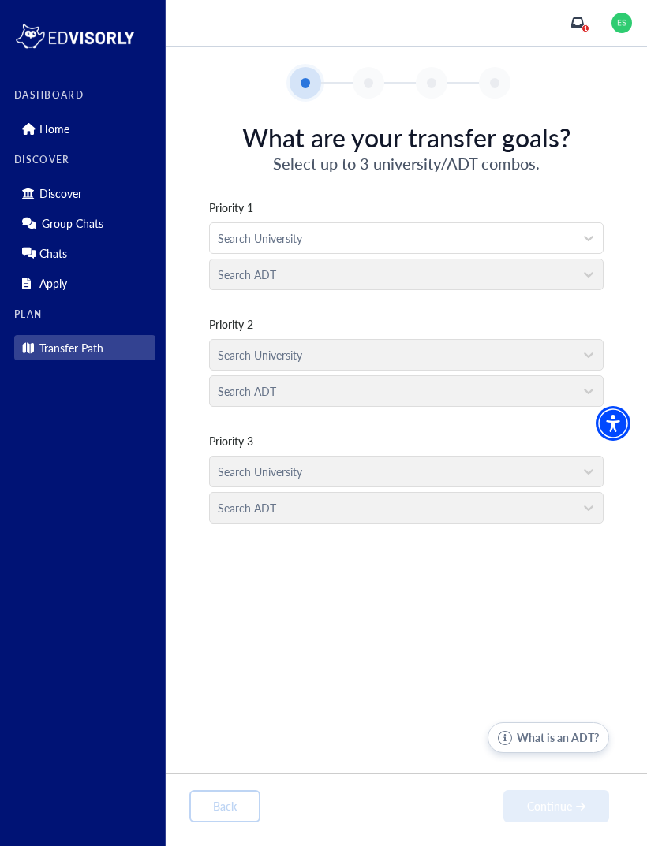
click at [544, 238] on div at bounding box center [392, 239] width 349 height 20
